Goal: Navigation & Orientation: Go to known website

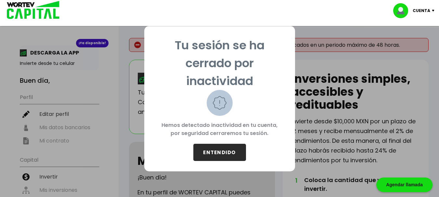
click at [219, 153] on button "ENTENDIDO" at bounding box center [220, 152] width 53 height 17
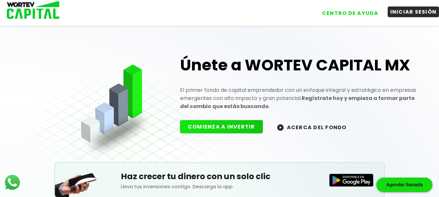
click at [406, 12] on button "INICIAR SESIÓN" at bounding box center [414, 12] width 52 height 11
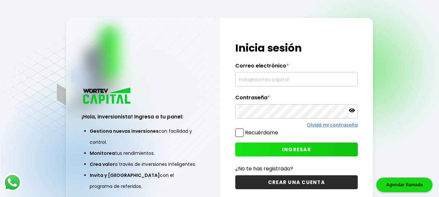
type input "[EMAIL_ADDRESS][DOMAIN_NAME]"
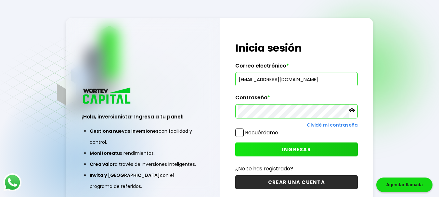
click at [351, 111] on icon at bounding box center [352, 111] width 6 height 6
click at [360, 101] on div "¡Hola, inversionista! Ingresa tus credenciales para iniciar sesión Inicia sesió…" at bounding box center [297, 115] width 154 height 195
drag, startPoint x: 246, startPoint y: 132, endPoint x: 238, endPoint y: 133, distance: 8.0
click at [238, 133] on label "Recuérdame" at bounding box center [256, 133] width 43 height 8
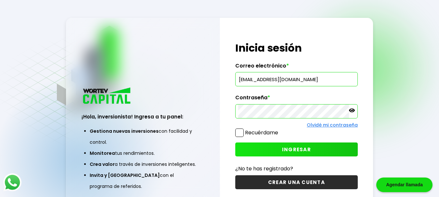
click at [280, 130] on input "Recuérdame" at bounding box center [280, 130] width 0 height 0
click at [252, 149] on button "INGRESAR" at bounding box center [296, 150] width 123 height 14
